Goal: Task Accomplishment & Management: Use online tool/utility

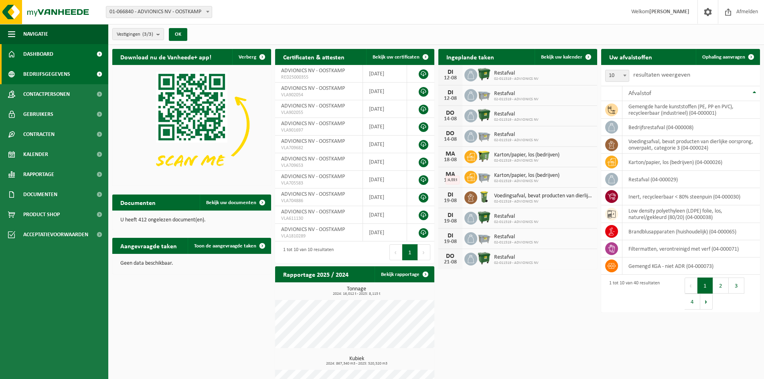
click at [45, 73] on span "Bedrijfsgegevens" at bounding box center [46, 74] width 47 height 20
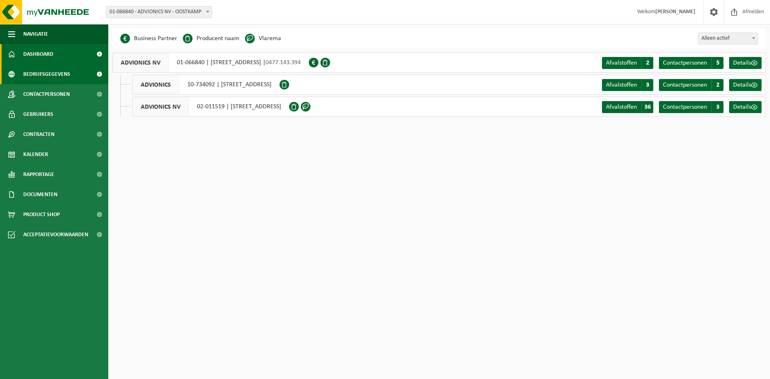
click at [56, 55] on link "Dashboard" at bounding box center [54, 54] width 108 height 20
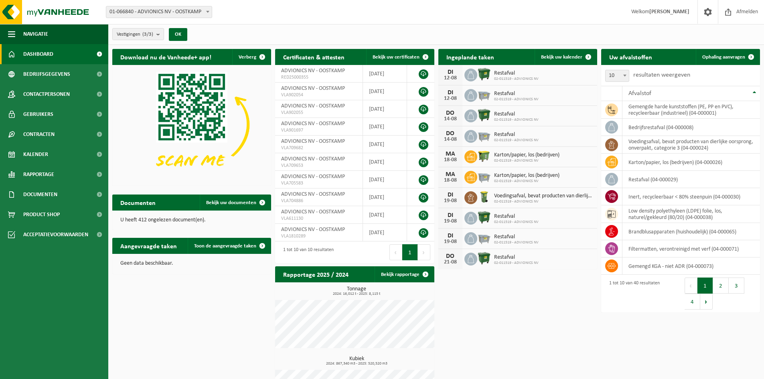
click at [59, 56] on link "Dashboard" at bounding box center [54, 54] width 108 height 20
click at [37, 130] on span "Contracten" at bounding box center [38, 134] width 31 height 20
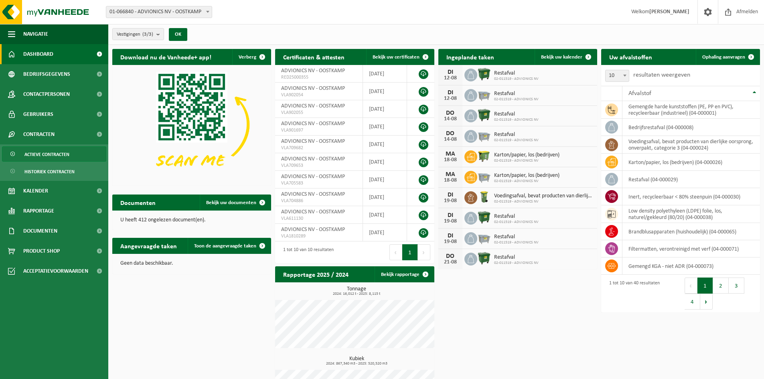
click at [39, 152] on span "Actieve contracten" at bounding box center [46, 154] width 45 height 15
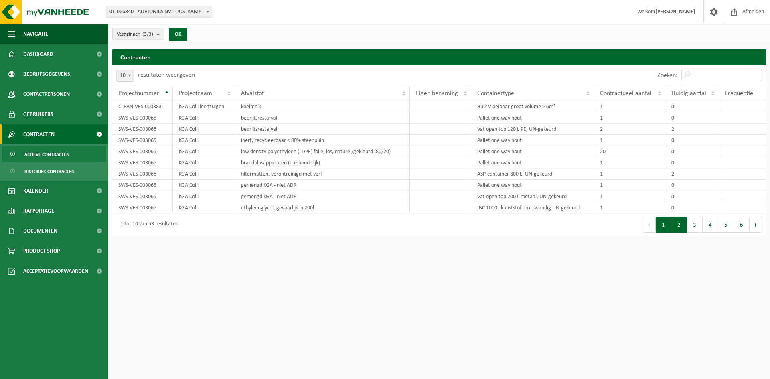
click at [679, 223] on button "2" at bounding box center [679, 225] width 16 height 16
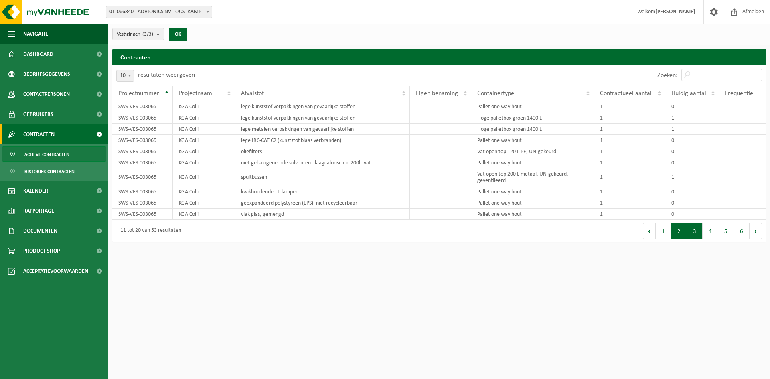
click at [694, 233] on button "3" at bounding box center [695, 231] width 16 height 16
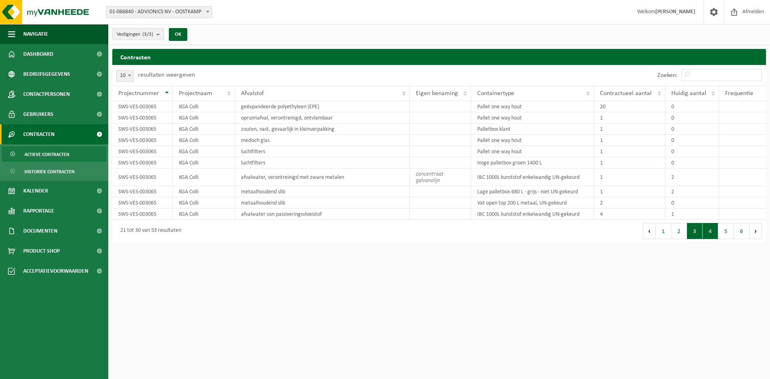
click at [710, 231] on button "4" at bounding box center [711, 231] width 16 height 16
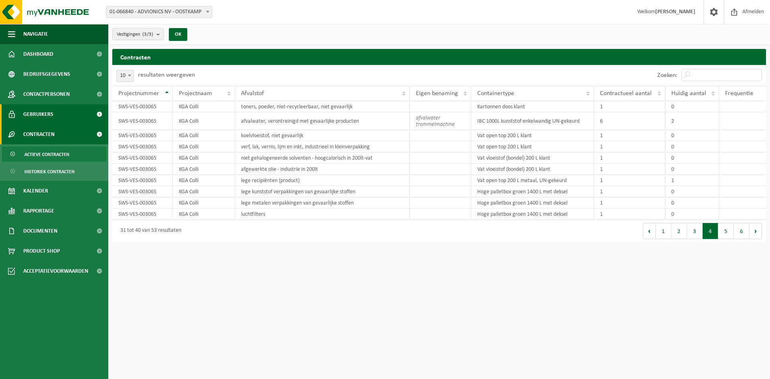
click at [51, 113] on span "Gebruikers" at bounding box center [38, 114] width 30 height 20
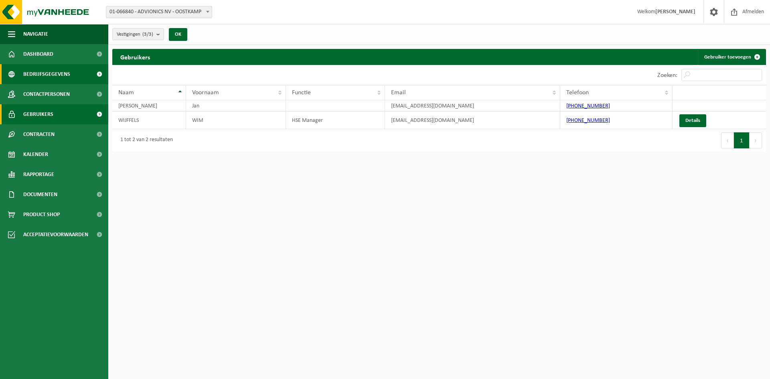
click at [44, 73] on span "Bedrijfsgegevens" at bounding box center [46, 74] width 47 height 20
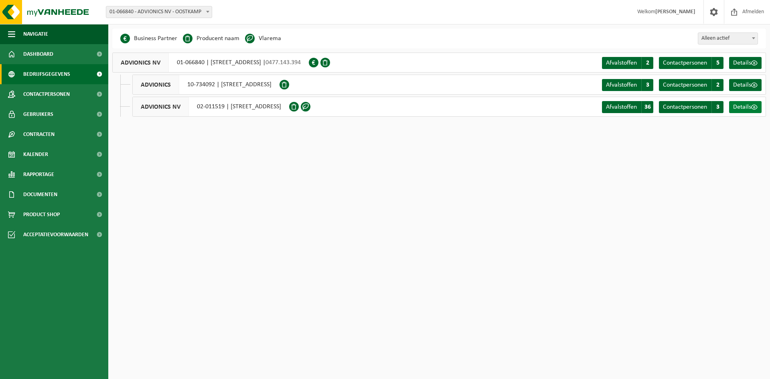
click at [747, 104] on span "Details" at bounding box center [742, 107] width 18 height 6
click at [41, 96] on span "Contactpersonen" at bounding box center [46, 94] width 47 height 20
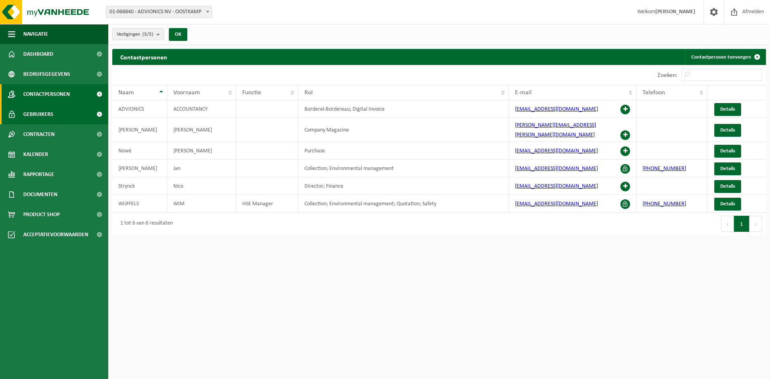
click at [51, 115] on span "Gebruikers" at bounding box center [38, 114] width 30 height 20
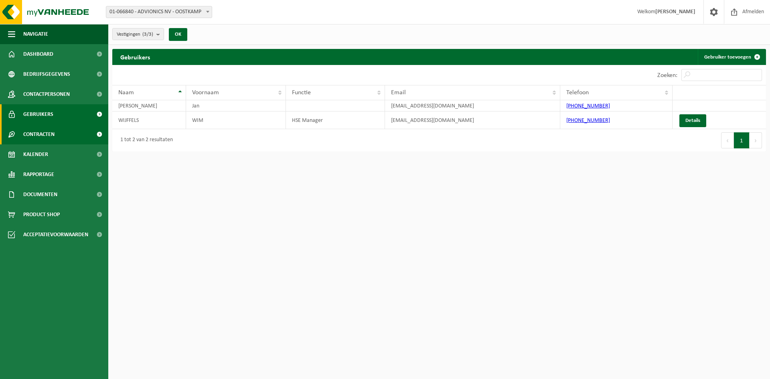
click at [44, 132] on span "Contracten" at bounding box center [38, 134] width 31 height 20
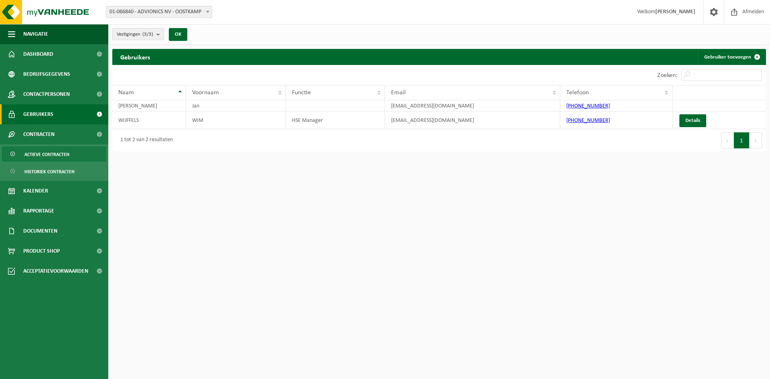
click at [51, 152] on span "Actieve contracten" at bounding box center [46, 154] width 45 height 15
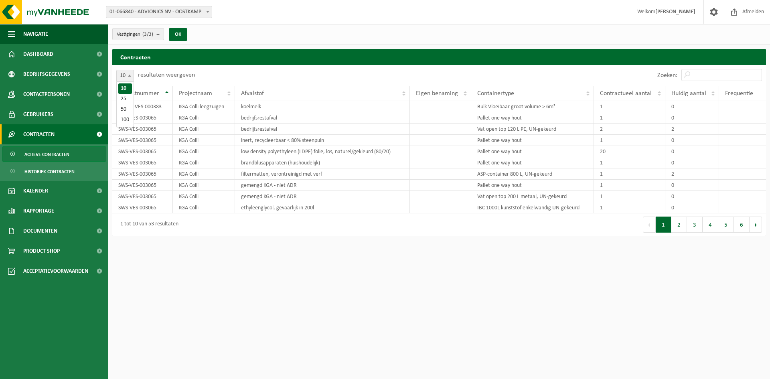
click at [130, 78] on span at bounding box center [130, 75] width 8 height 10
select select "50"
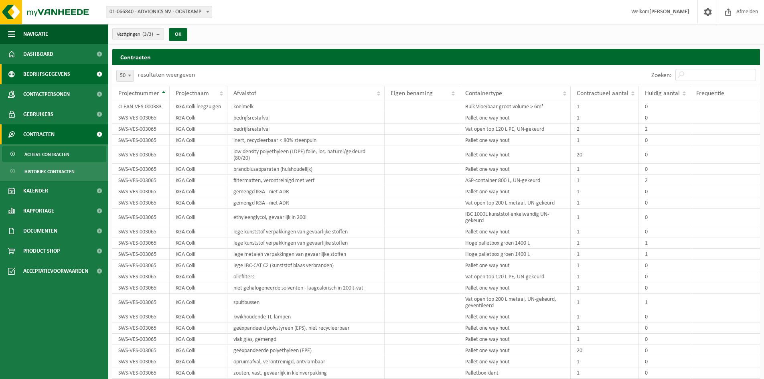
click at [46, 71] on span "Bedrijfsgegevens" at bounding box center [46, 74] width 47 height 20
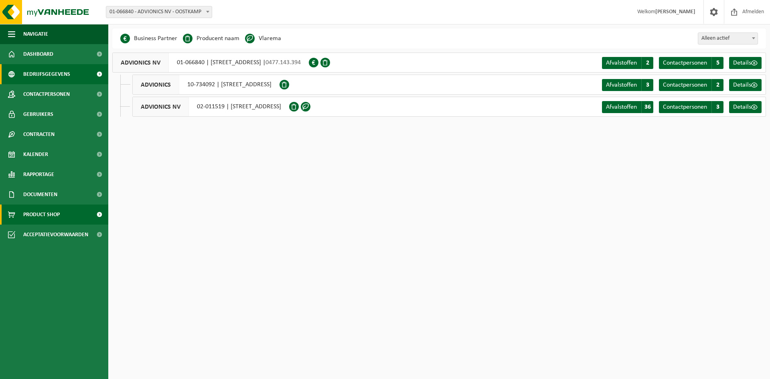
click at [97, 214] on span at bounding box center [99, 215] width 18 height 20
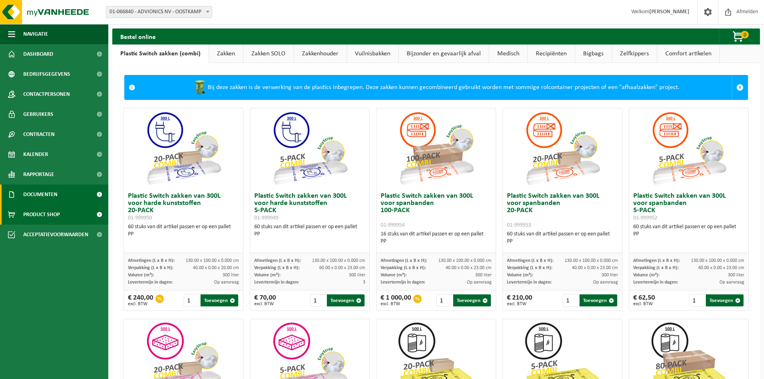
click at [47, 196] on span "Documenten" at bounding box center [40, 194] width 34 height 20
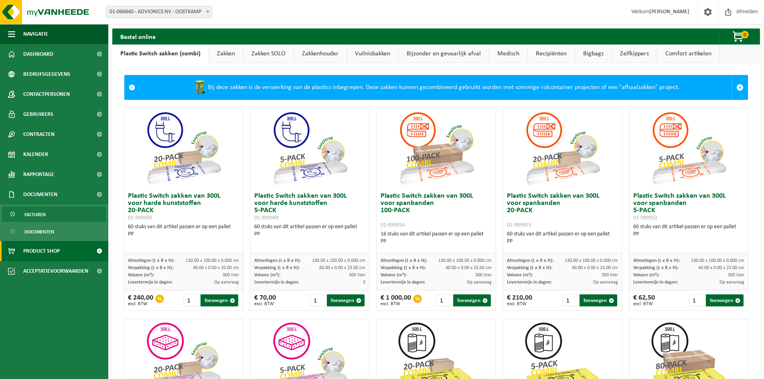
click at [47, 211] on link "Facturen" at bounding box center [54, 214] width 104 height 15
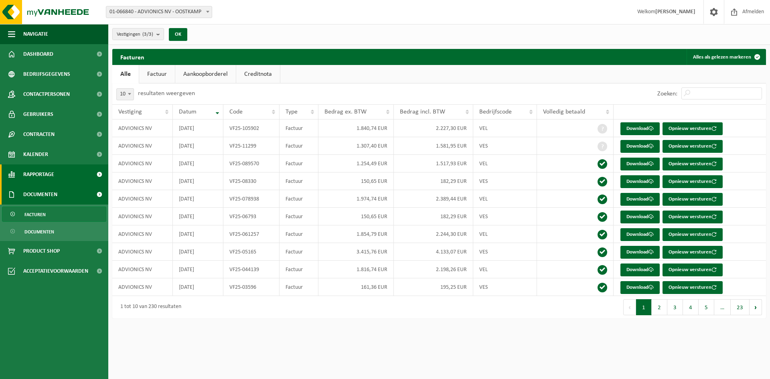
click at [53, 172] on span "Rapportage" at bounding box center [38, 174] width 31 height 20
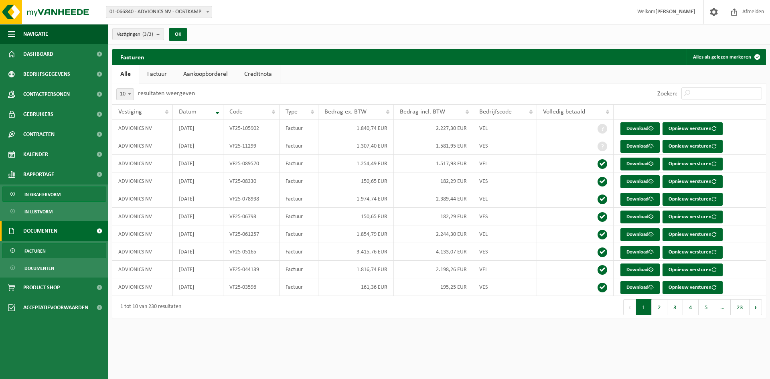
click at [40, 196] on span "In grafiekvorm" at bounding box center [42, 194] width 36 height 15
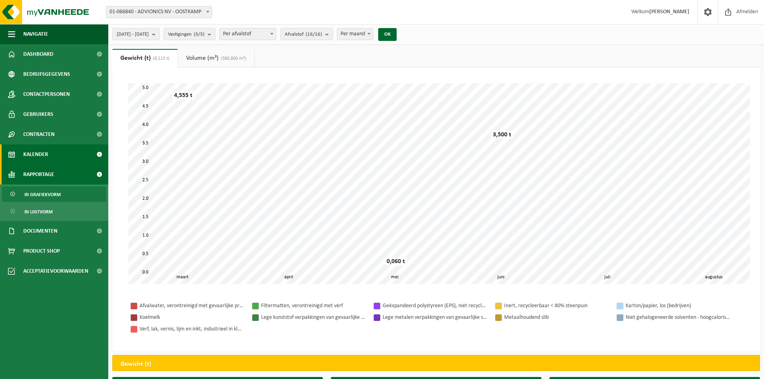
click at [38, 151] on span "Kalender" at bounding box center [35, 154] width 25 height 20
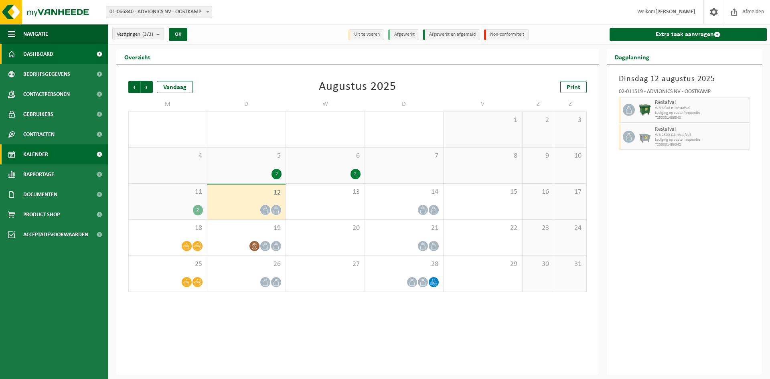
click at [41, 54] on span "Dashboard" at bounding box center [38, 54] width 30 height 20
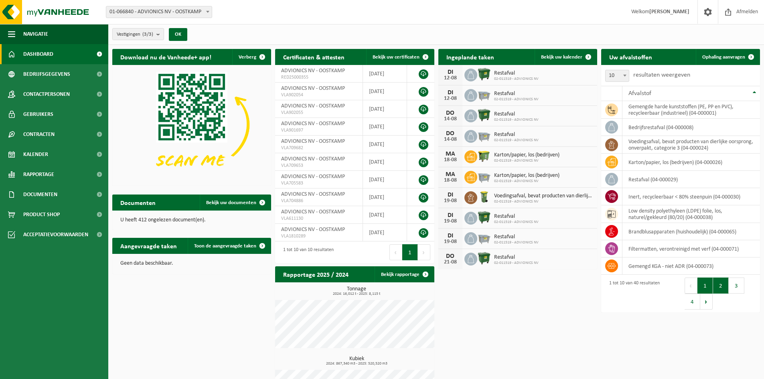
click at [719, 281] on button "2" at bounding box center [721, 285] width 16 height 16
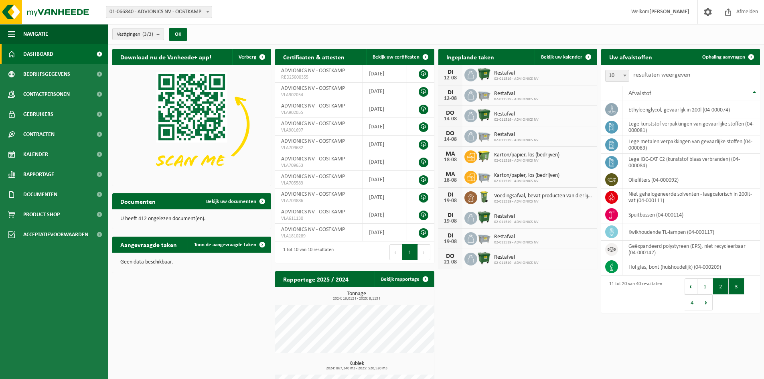
click at [737, 288] on button "3" at bounding box center [737, 286] width 16 height 16
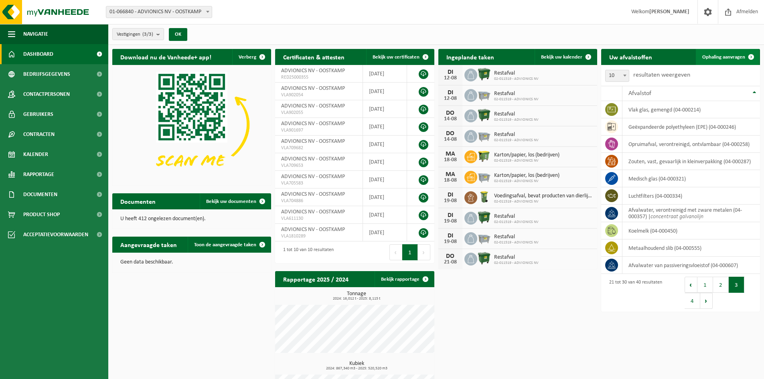
click at [750, 57] on span at bounding box center [751, 57] width 16 height 16
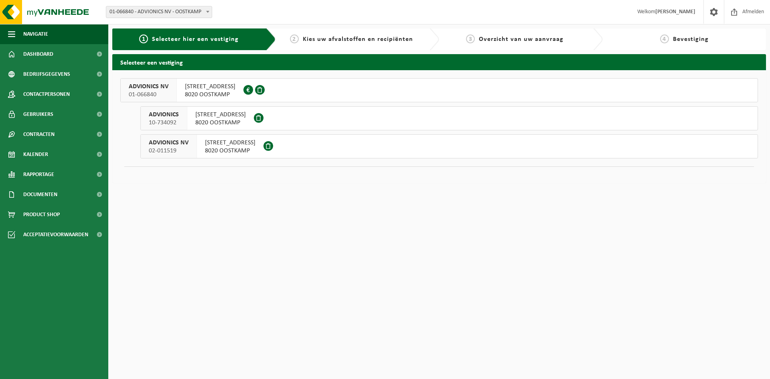
click at [227, 146] on span "[STREET_ADDRESS]" at bounding box center [230, 143] width 51 height 8
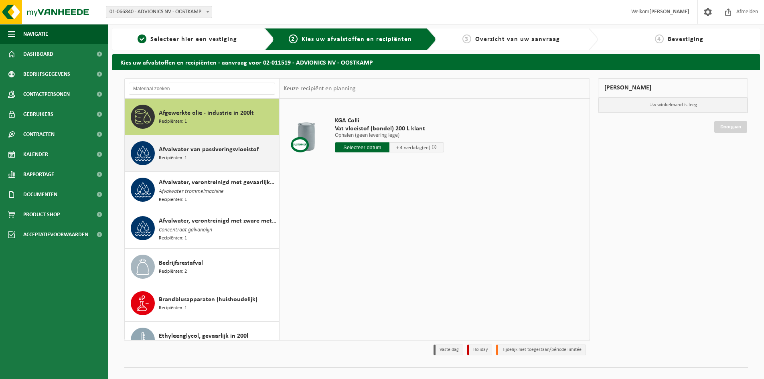
click at [205, 159] on div "Afvalwater van passiveringsvloeistof Recipiënten: 1" at bounding box center [218, 153] width 118 height 24
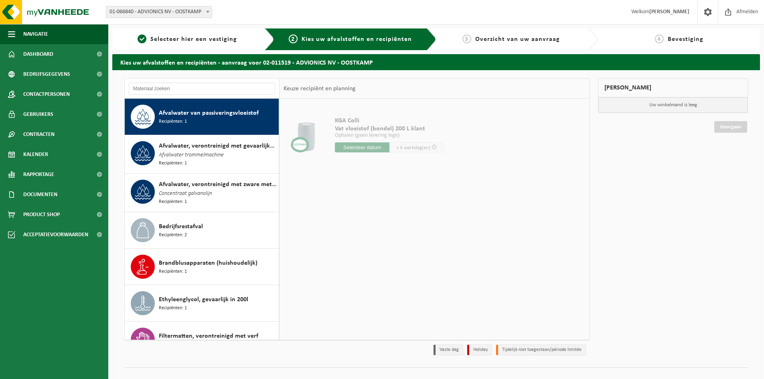
scroll to position [36, 0]
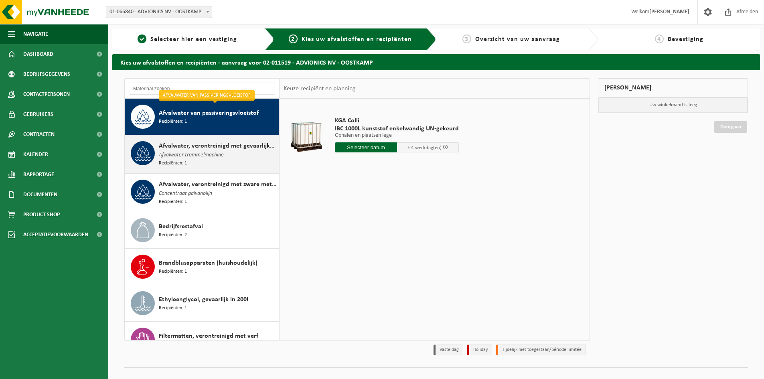
click at [202, 153] on span "Afvalwater trommelmachine" at bounding box center [191, 155] width 65 height 9
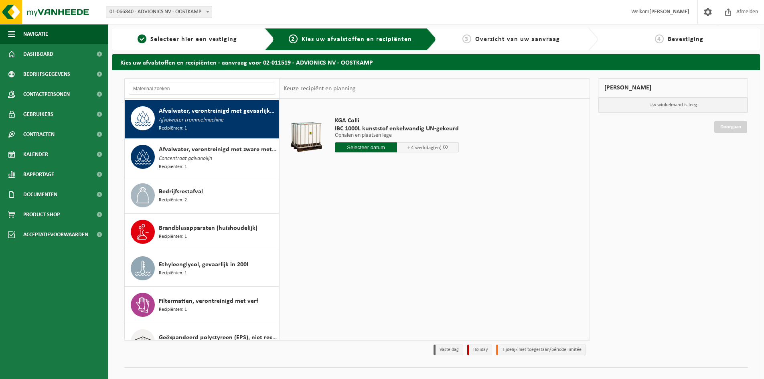
scroll to position [73, 0]
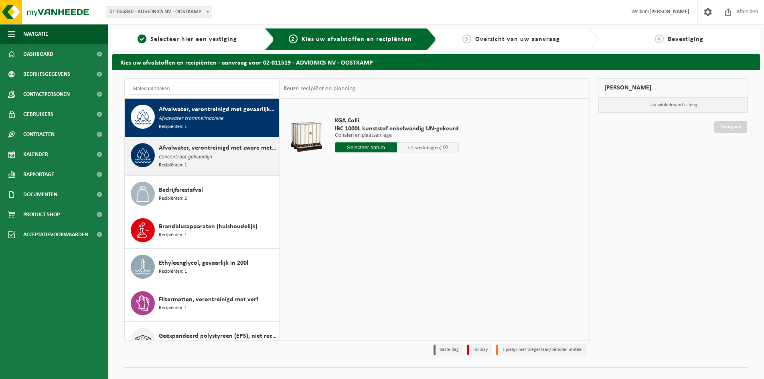
click at [210, 156] on span "Concentraat galvanolijn" at bounding box center [185, 157] width 53 height 9
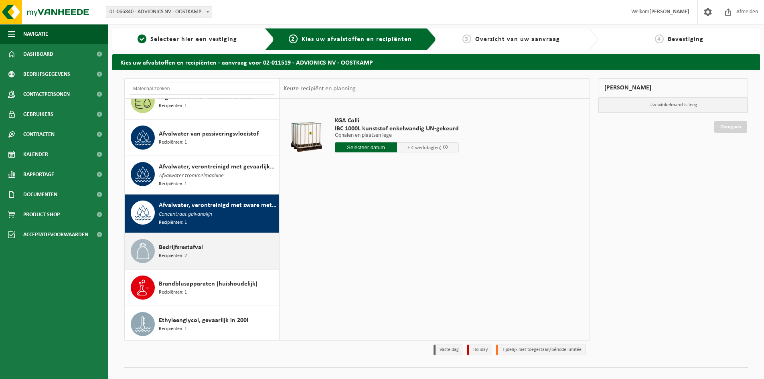
scroll to position [0, 0]
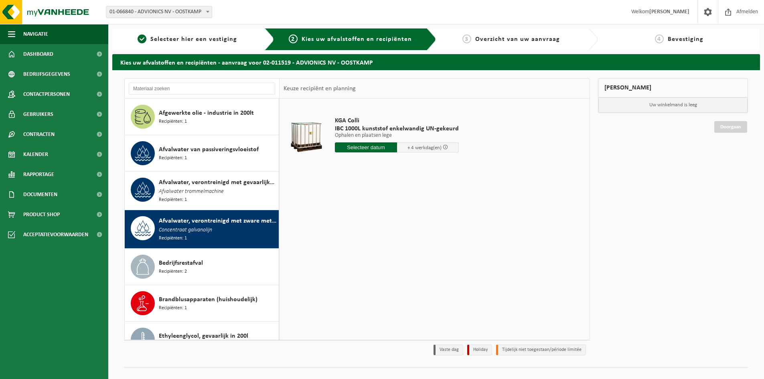
click at [225, 227] on div "Afvalwater, verontreinigd met zware metalen Concentraat galvanolijn Recipiënten…" at bounding box center [218, 229] width 118 height 26
click at [211, 190] on span "Afvalwater trommelmachine" at bounding box center [191, 191] width 65 height 9
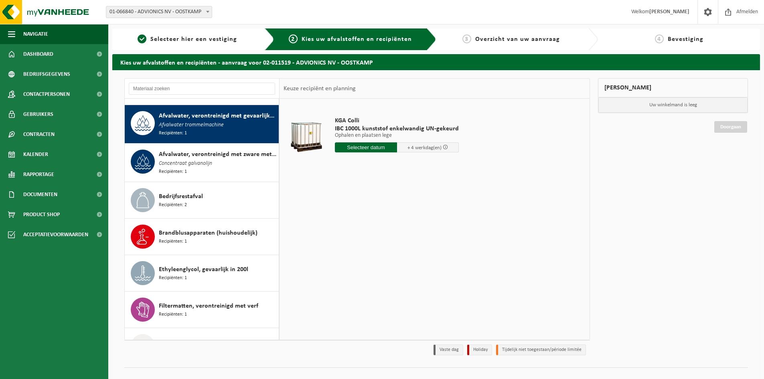
scroll to position [73, 0]
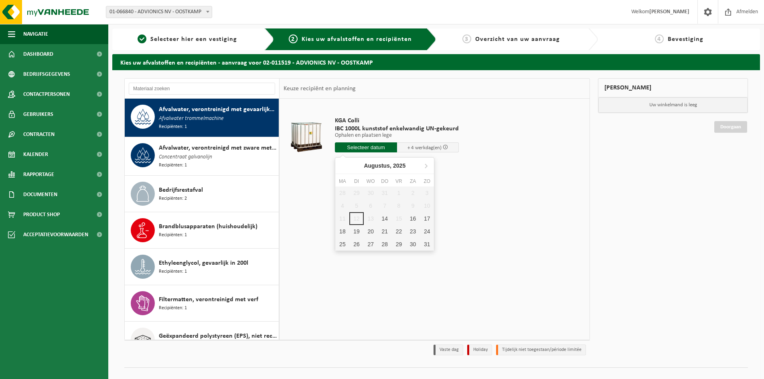
click at [367, 148] on input "text" at bounding box center [366, 147] width 62 height 10
click at [344, 232] on div "18" at bounding box center [342, 231] width 14 height 13
type input "Van 2025-08-18"
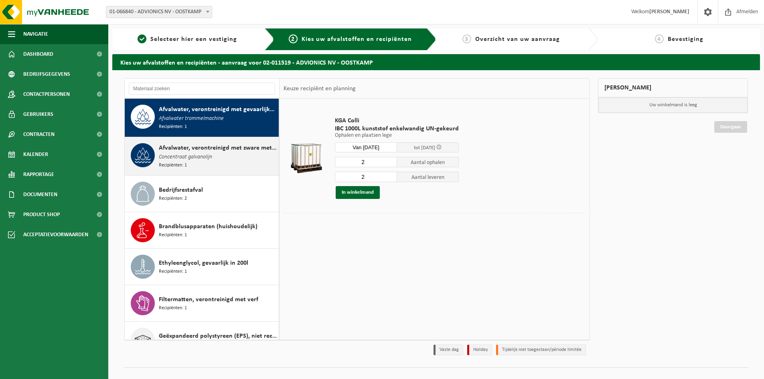
click at [194, 153] on span "Concentraat galvanolijn" at bounding box center [185, 157] width 53 height 9
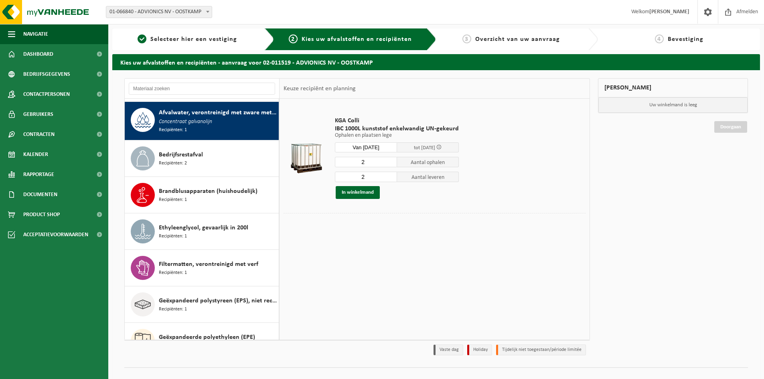
scroll to position [110, 0]
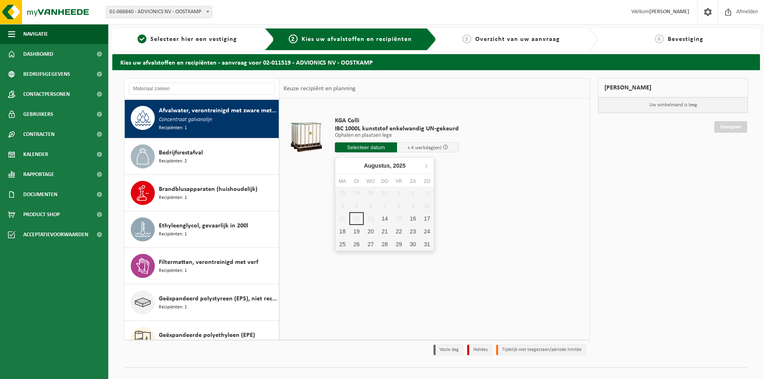
click at [362, 145] on input "text" at bounding box center [366, 147] width 62 height 10
click at [343, 231] on div "18" at bounding box center [342, 231] width 14 height 13
type input "Van 2025-08-18"
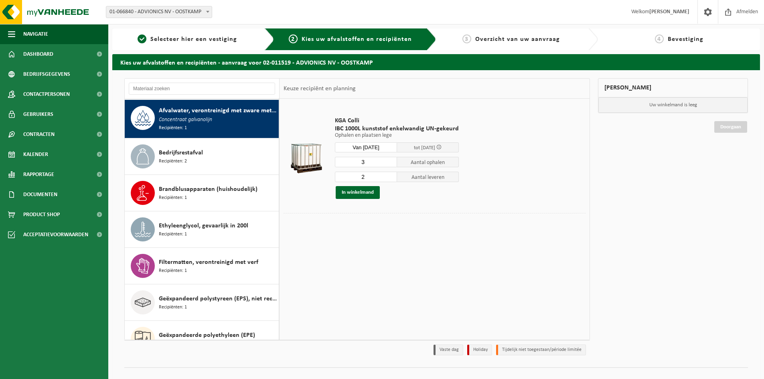
type input "3"
click at [391, 160] on input "3" at bounding box center [366, 162] width 62 height 10
click at [375, 176] on input "2" at bounding box center [366, 177] width 62 height 10
click at [391, 175] on input "3" at bounding box center [366, 177] width 62 height 10
type input "4"
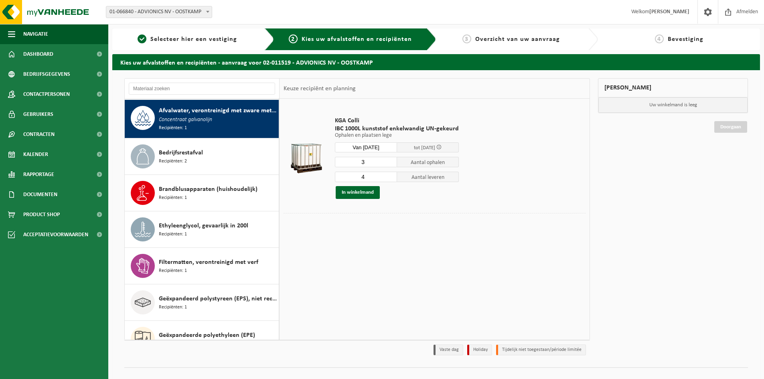
click at [391, 175] on input "4" at bounding box center [366, 177] width 62 height 10
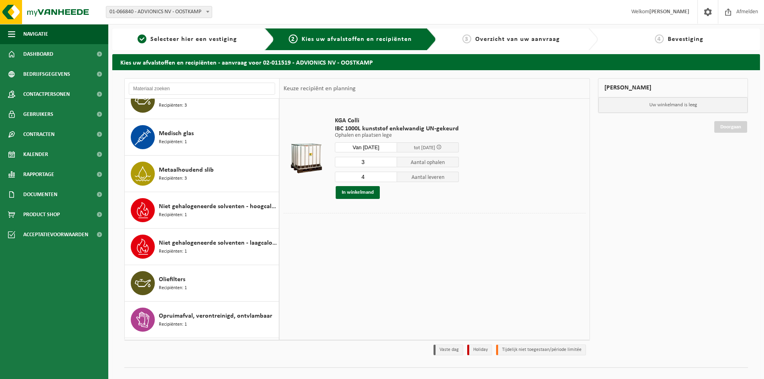
scroll to position [792, 0]
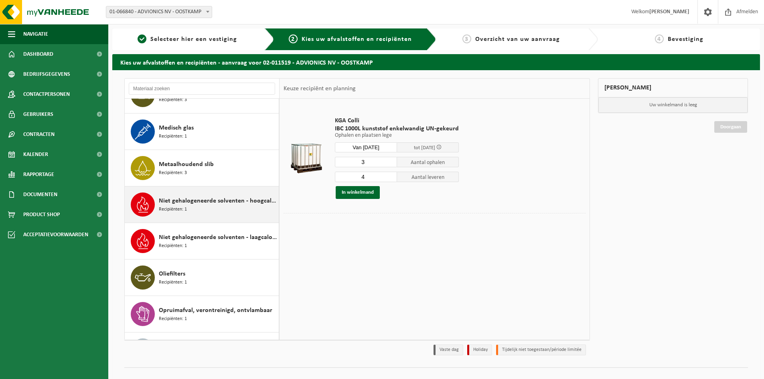
click at [221, 208] on div "Niet gehalogeneerde solventen - hoogcalorisch in 200lt-vat Recipiënten: 1" at bounding box center [218, 204] width 118 height 24
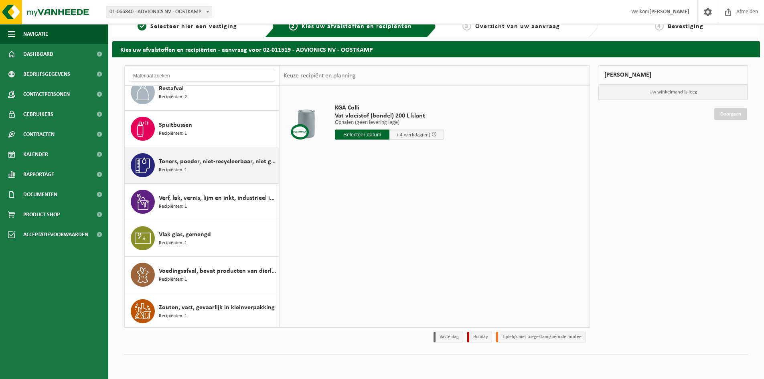
scroll to position [997, 0]
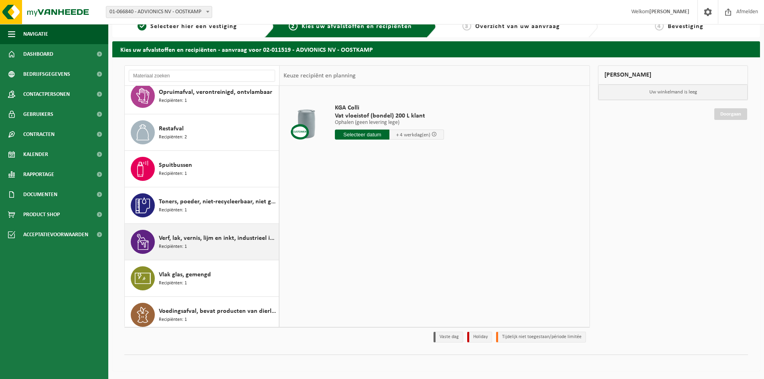
click at [196, 238] on span "Verf, lak, vernis, lijm en inkt, industrieel in kleinverpakking" at bounding box center [218, 238] width 118 height 10
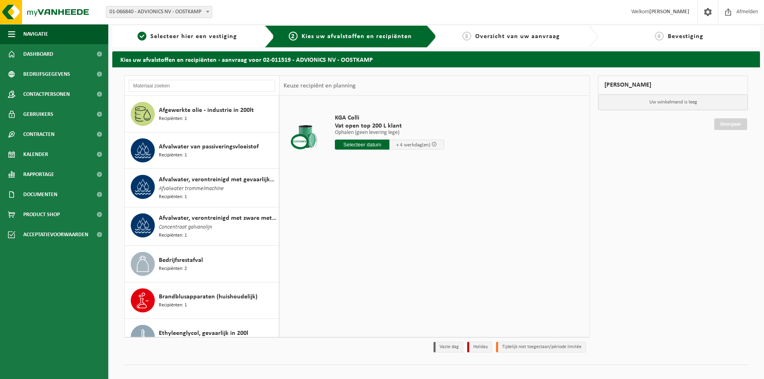
scroll to position [0, 0]
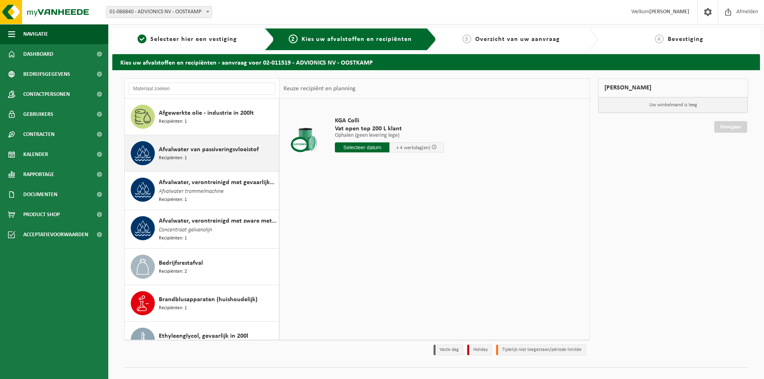
click at [237, 155] on div "Afvalwater van passiveringsvloeistof Recipiënten: 1" at bounding box center [218, 153] width 118 height 24
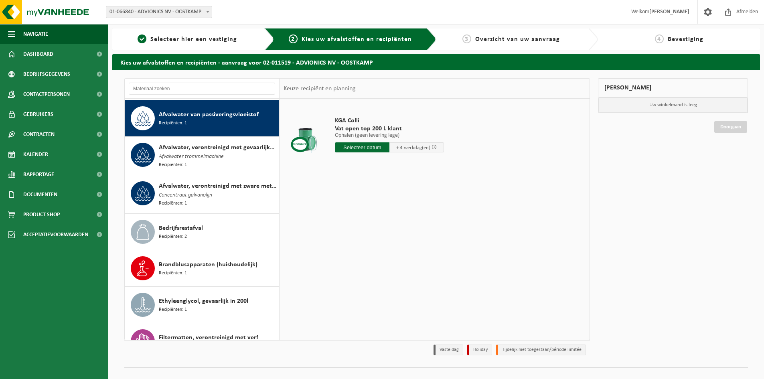
scroll to position [36, 0]
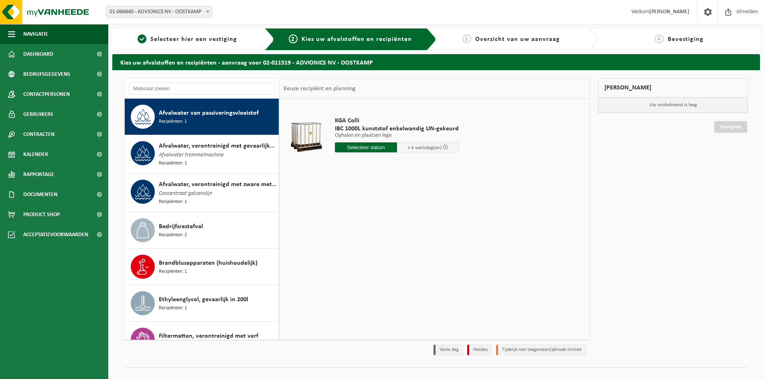
click at [237, 155] on div "Afvalwater, verontreinigd met gevaarlijke producten Afvalwater trommelmachine R…" at bounding box center [218, 154] width 118 height 26
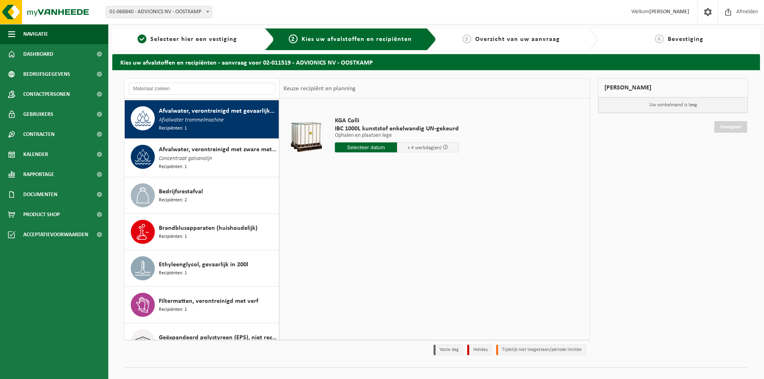
scroll to position [73, 0]
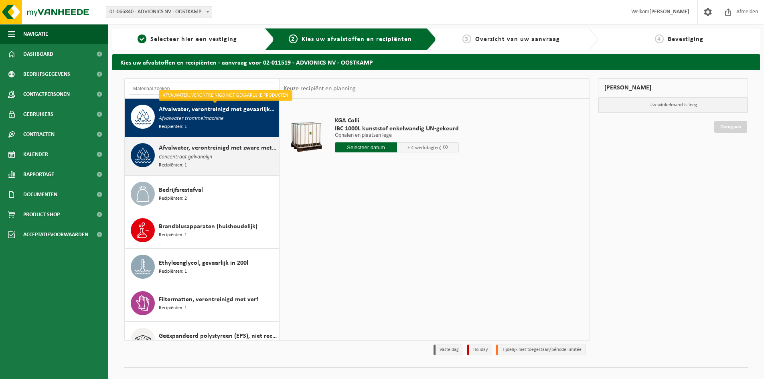
click at [225, 161] on div "Afvalwater, verontreinigd met zware metalen Concentraat galvanolijn Recipiënten…" at bounding box center [218, 156] width 118 height 26
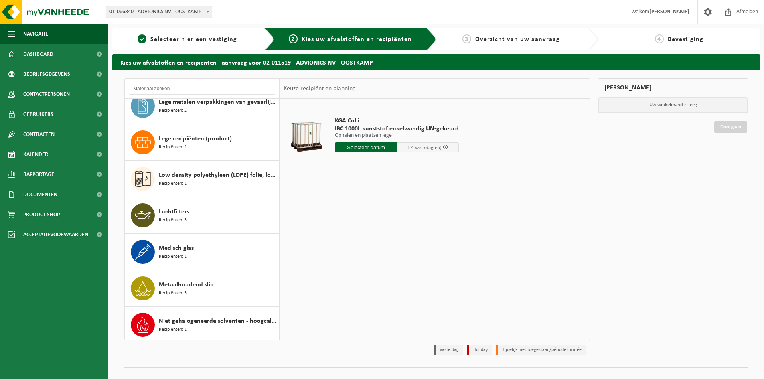
scroll to position [752, 0]
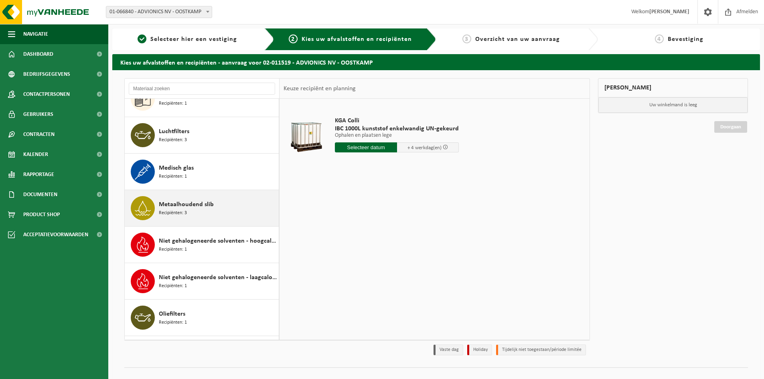
click at [219, 209] on div "Metaalhoudend slib Recipiënten: 3" at bounding box center [218, 208] width 118 height 24
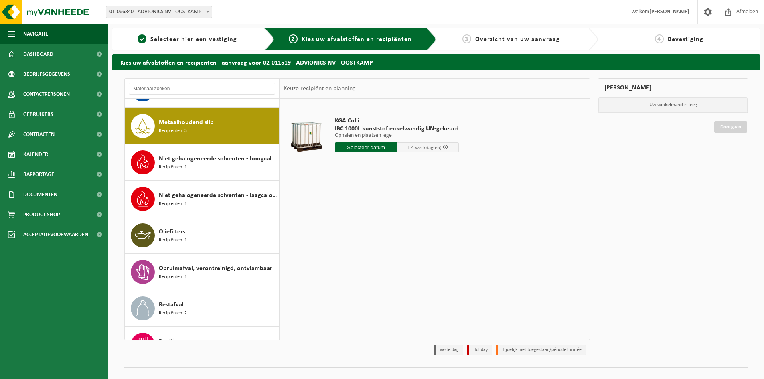
scroll to position [841, 0]
